Goal: Task Accomplishment & Management: Use online tool/utility

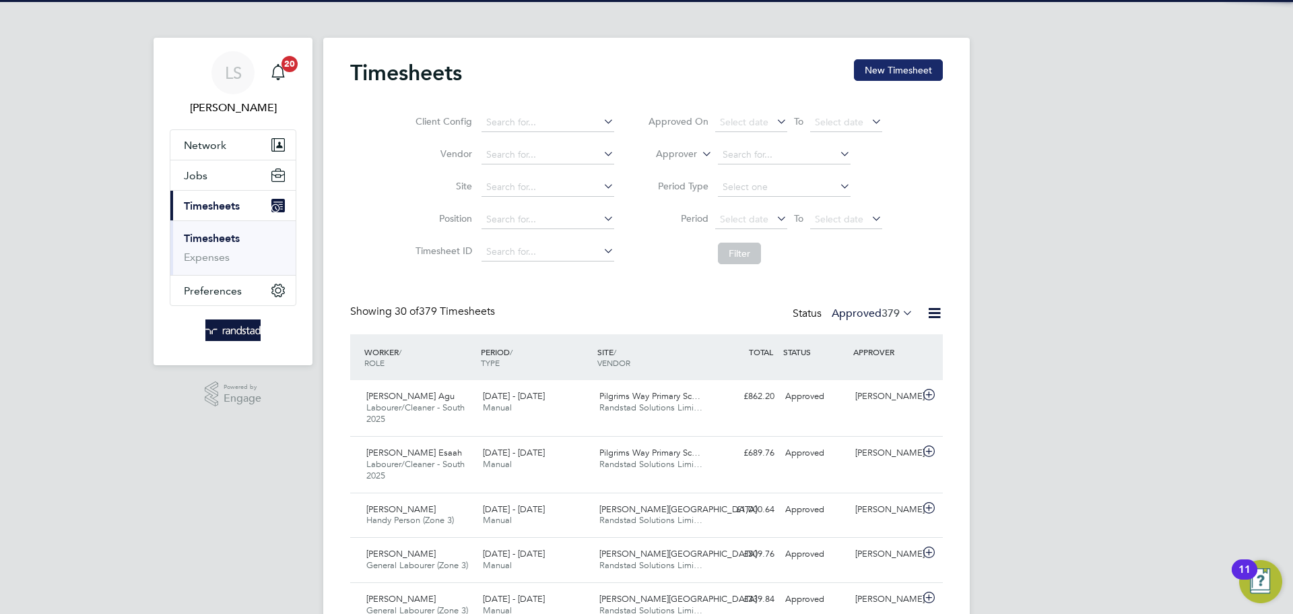
click at [914, 69] on button "New Timesheet" at bounding box center [898, 70] width 89 height 22
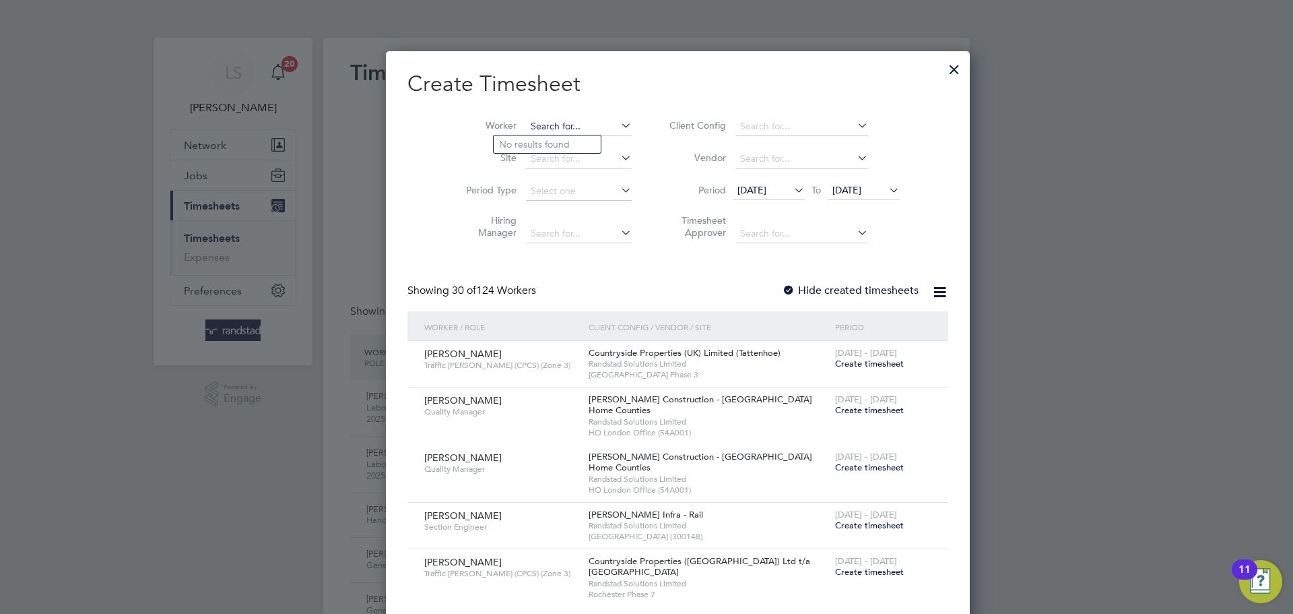
click at [531, 127] on input at bounding box center [579, 126] width 106 height 19
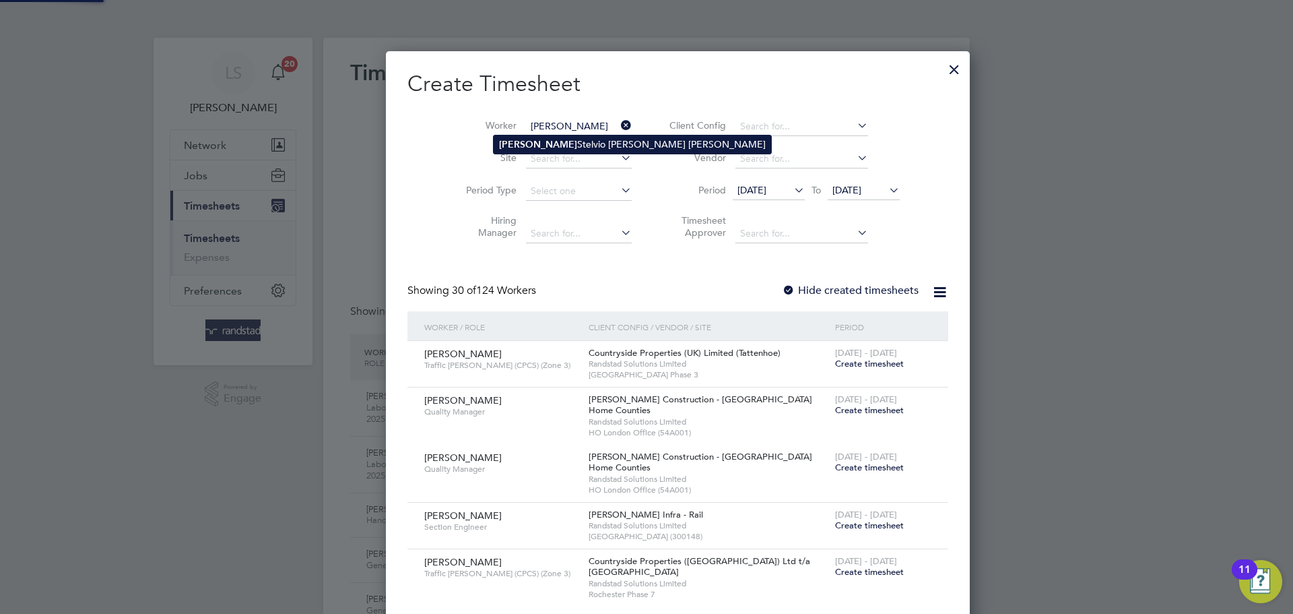
click at [527, 143] on b "[PERSON_NAME]" at bounding box center [538, 144] width 78 height 11
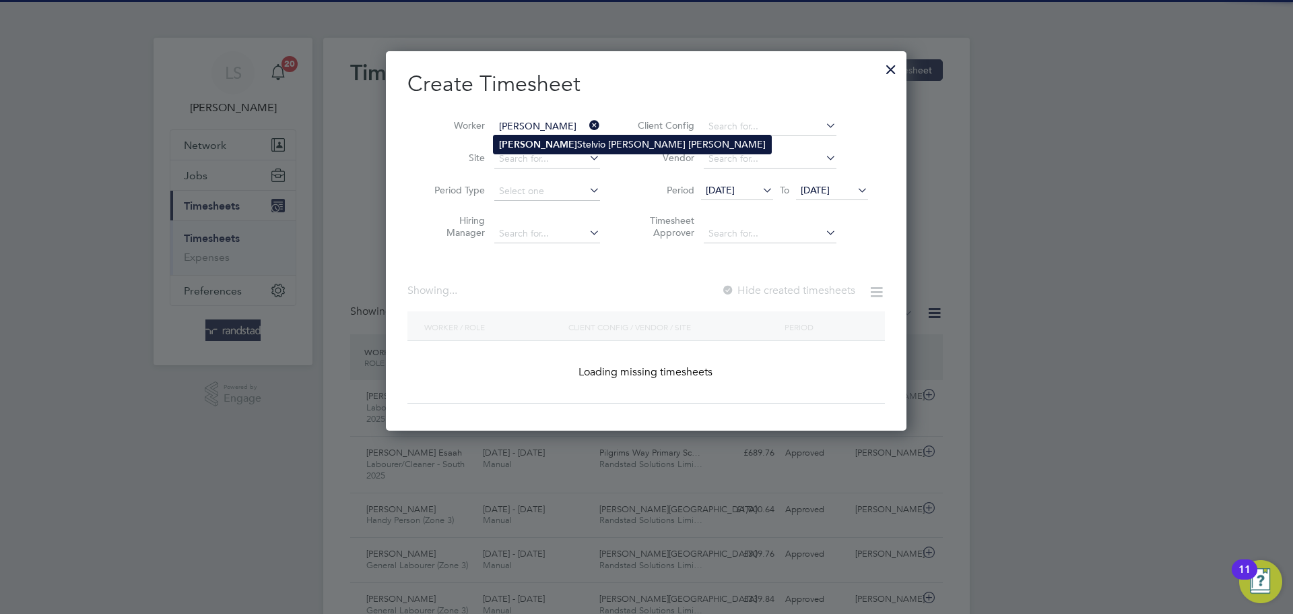
type input "[PERSON_NAME] Stelvio [PERSON_NAME] [PERSON_NAME]"
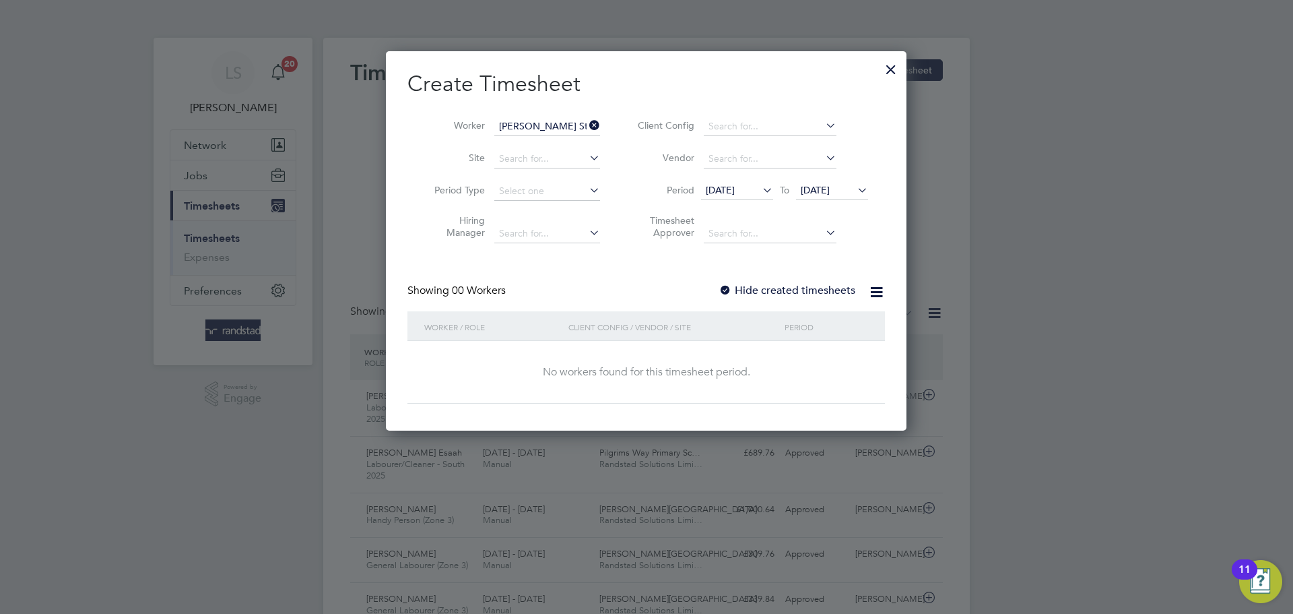
click at [730, 290] on div at bounding box center [725, 290] width 13 height 13
click at [826, 193] on span "[DATE]" at bounding box center [815, 190] width 29 height 12
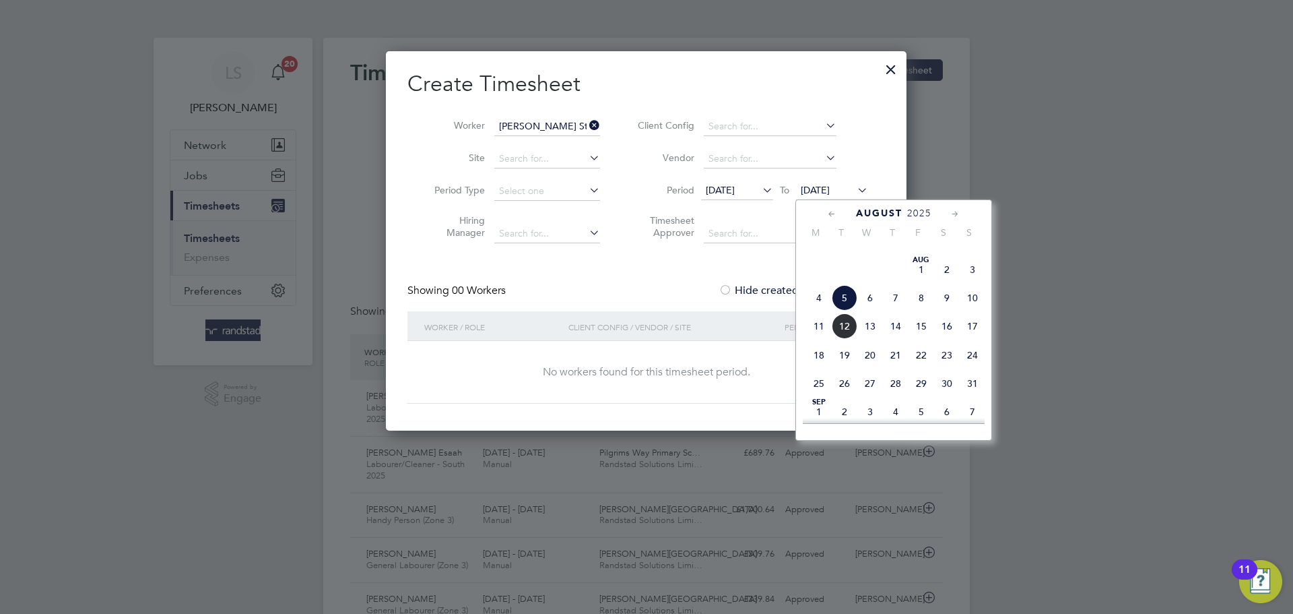
click at [845, 339] on span "12" at bounding box center [845, 326] width 26 height 26
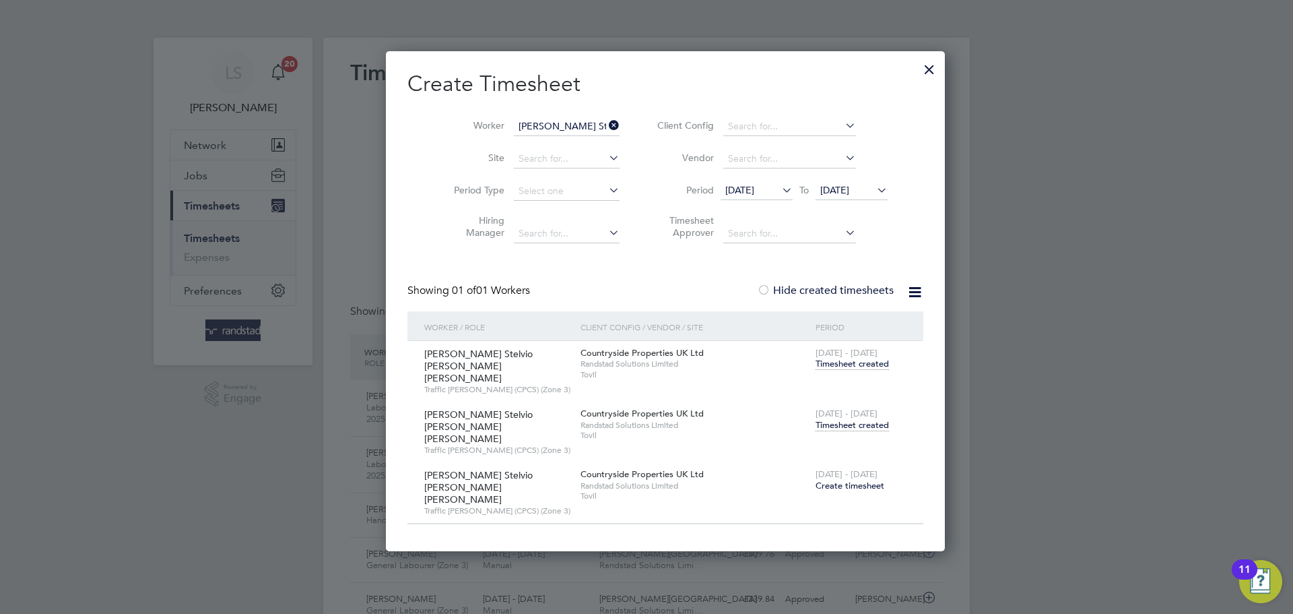
click at [826, 419] on span "Timesheet created" at bounding box center [852, 425] width 73 height 12
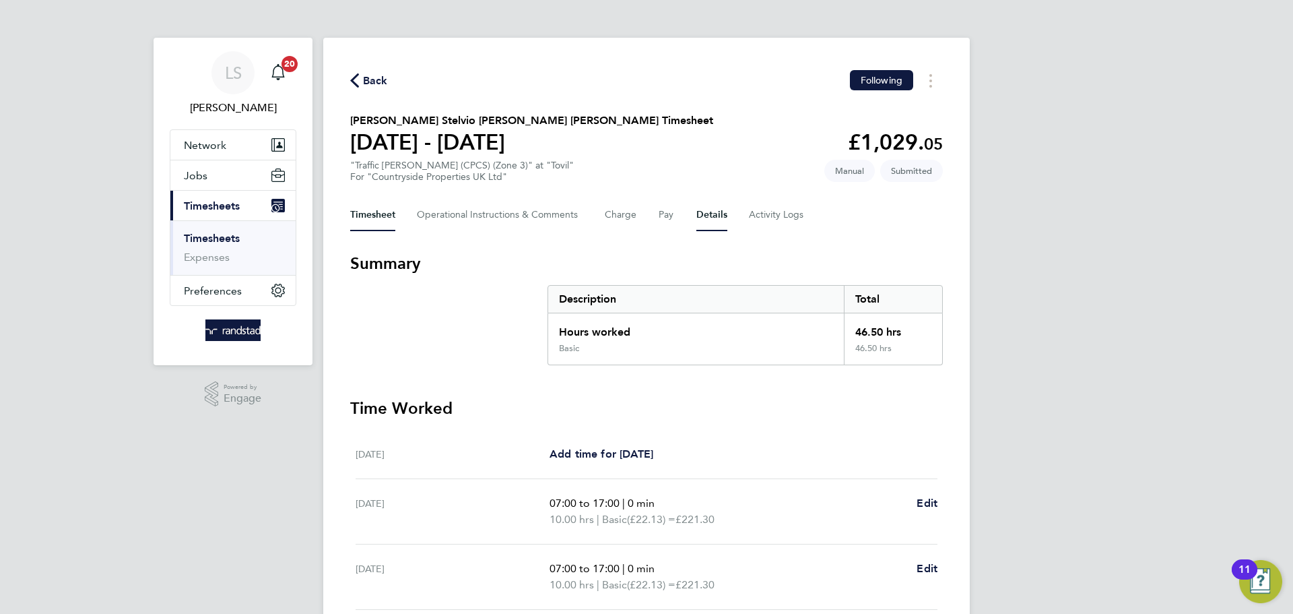
click at [698, 210] on button "Details" at bounding box center [711, 215] width 31 height 32
